Goal: Task Accomplishment & Management: Manage account settings

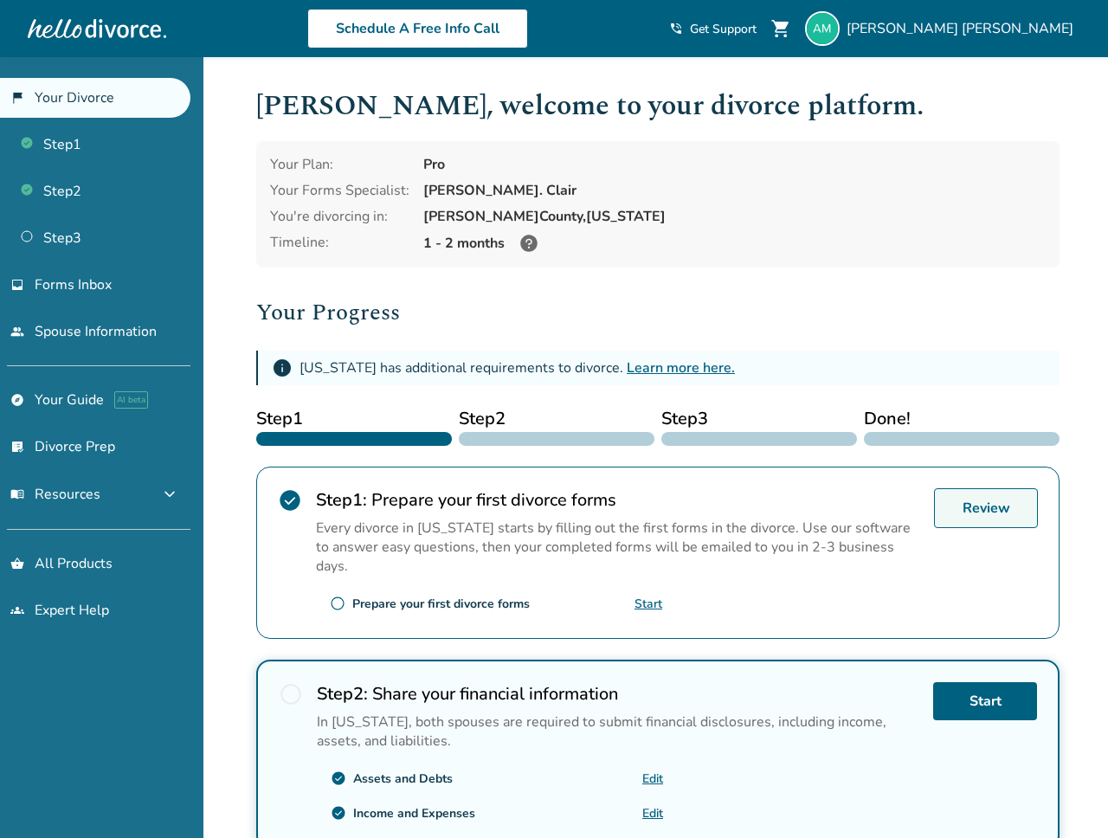
click at [977, 496] on link "Review" at bounding box center [986, 508] width 104 height 40
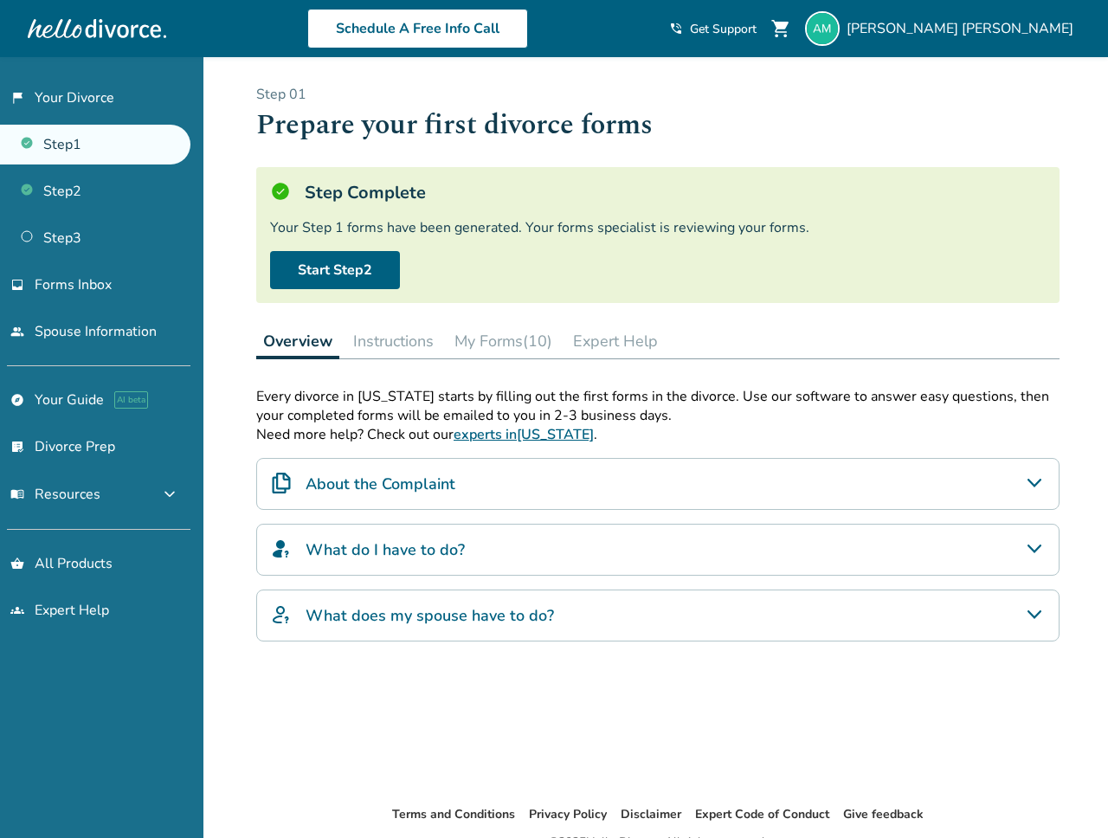
click at [506, 337] on button "My Forms (10)" at bounding box center [503, 341] width 112 height 35
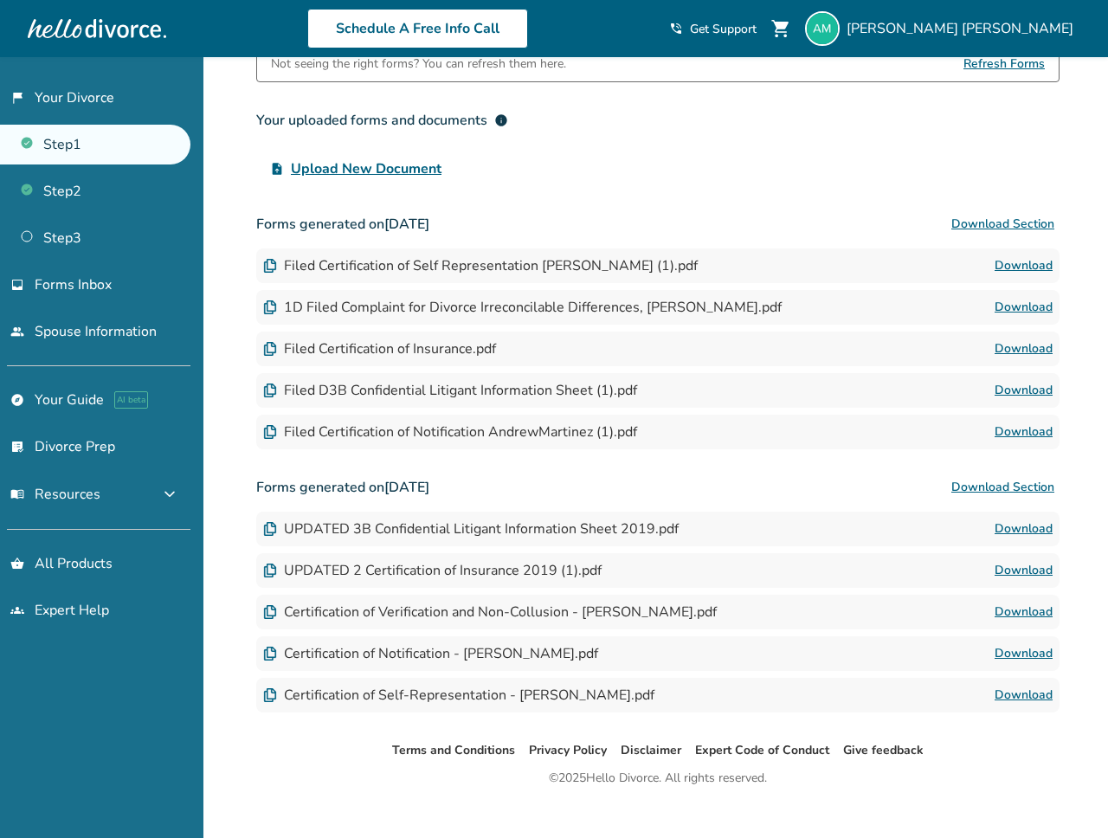
scroll to position [345, 0]
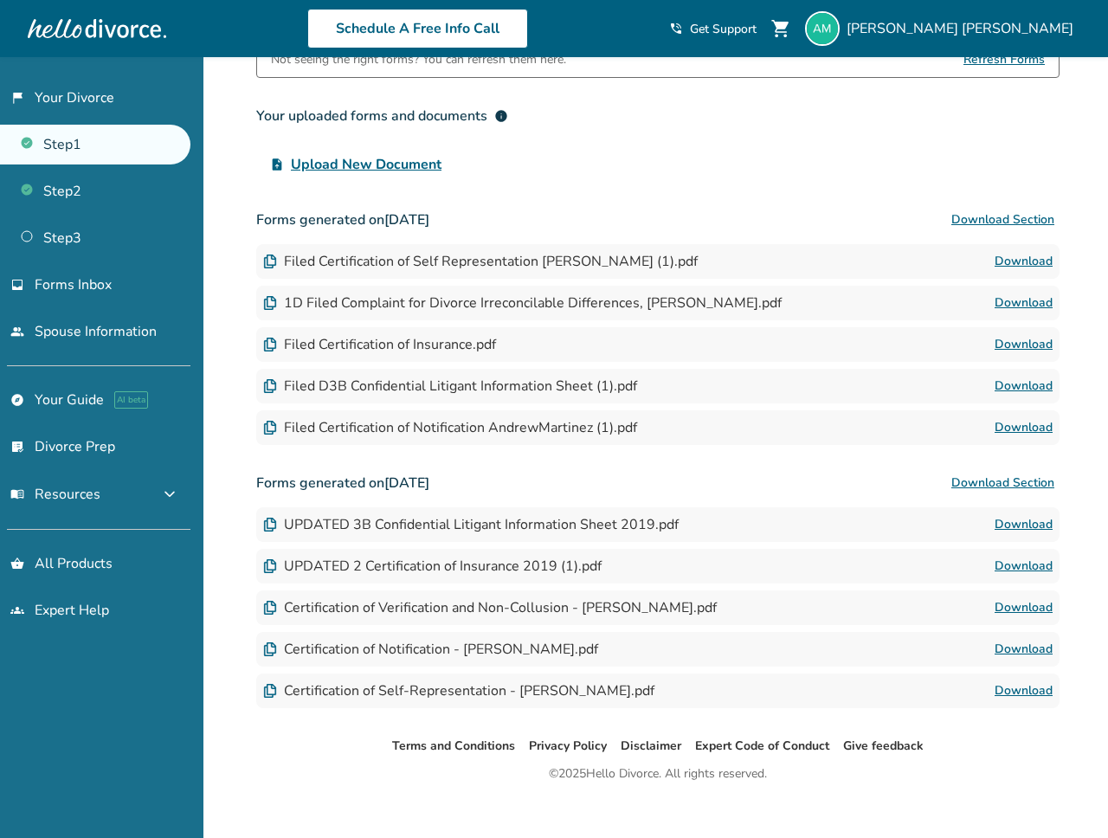
click at [382, 260] on div "Filed Certification of Self Representation Anderew Martinez (1).pdf" at bounding box center [480, 261] width 434 height 19
